Goal: Complete application form: Complete application form

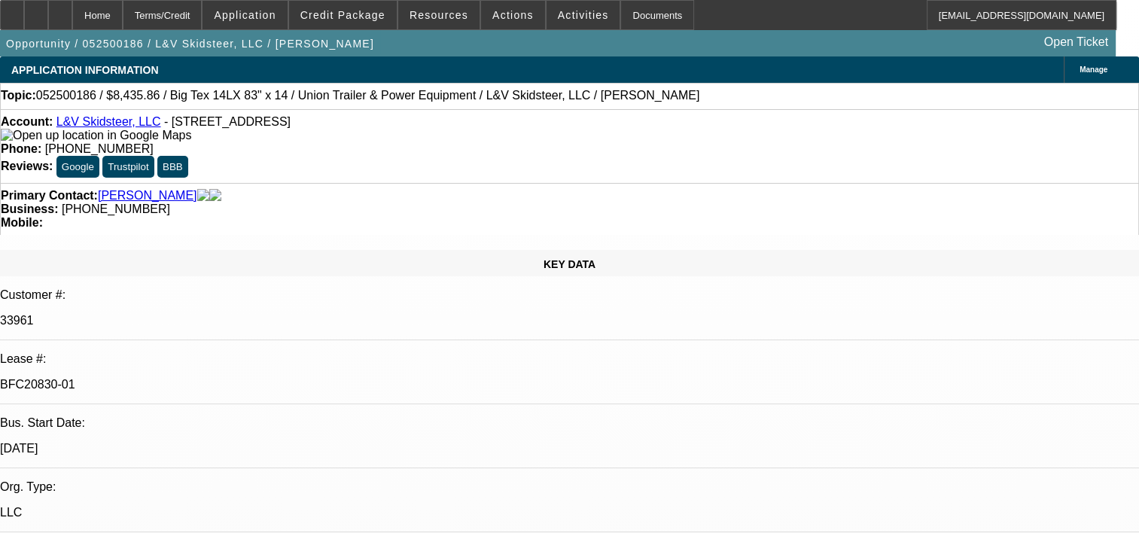
select select "0"
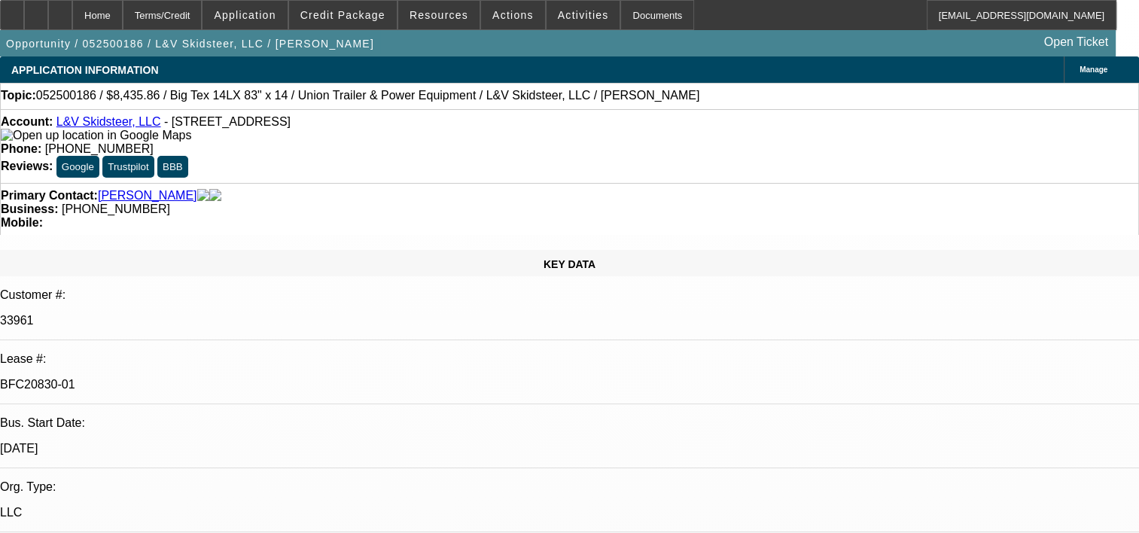
select select "0"
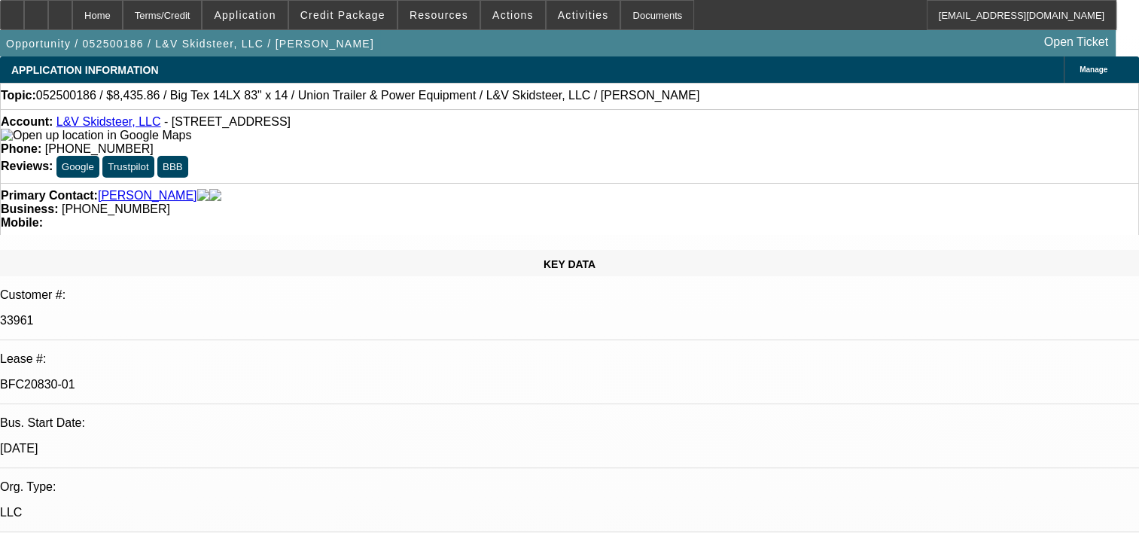
select select "0"
select select "1"
select select "2"
select select "6"
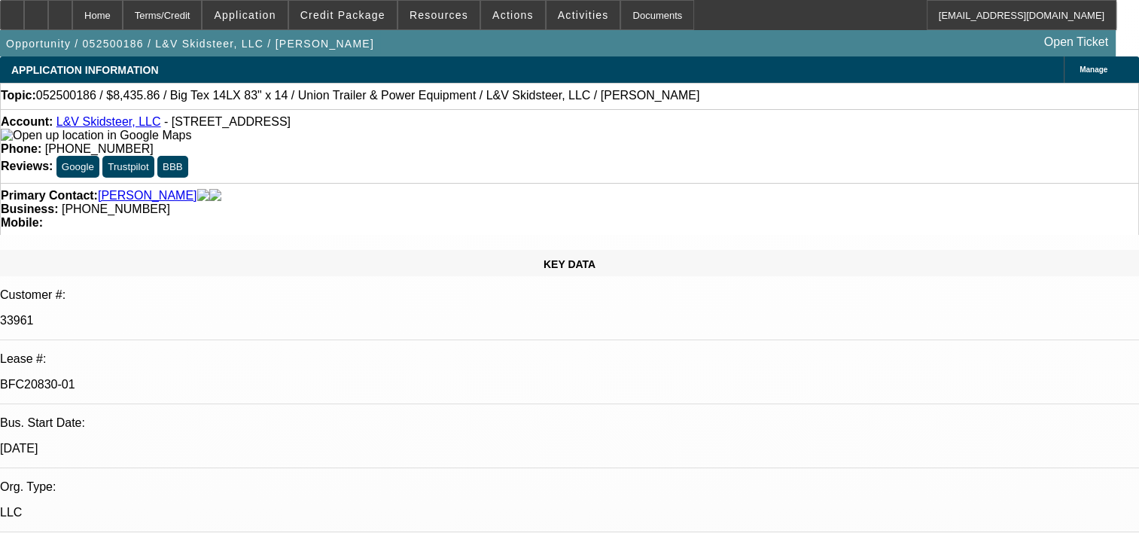
select select "1"
select select "2"
select select "6"
select select "1"
select select "2"
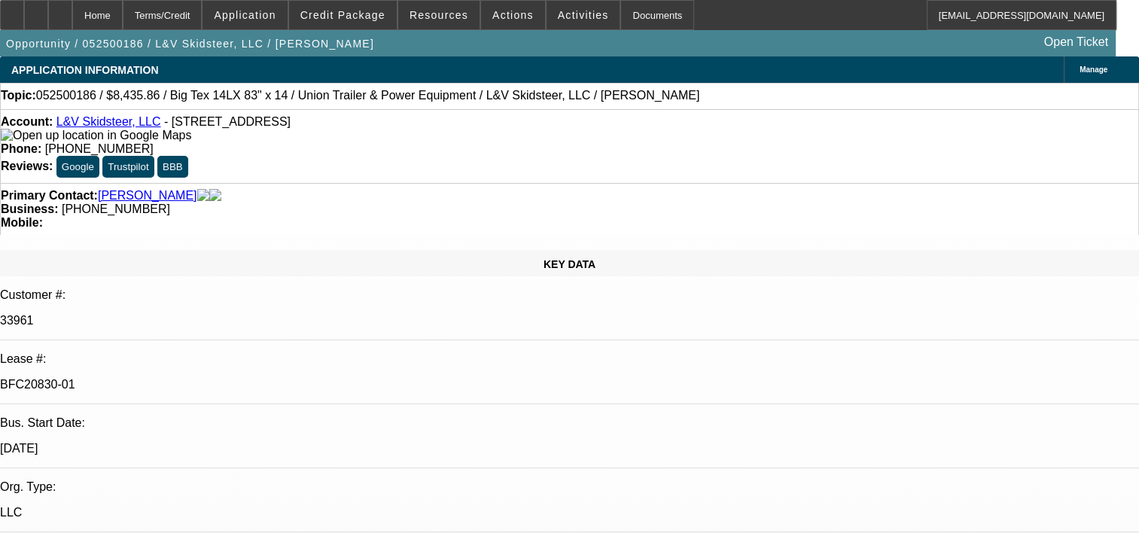
select select "6"
select select "1"
select select "2"
select select "6"
